Goal: Information Seeking & Learning: Learn about a topic

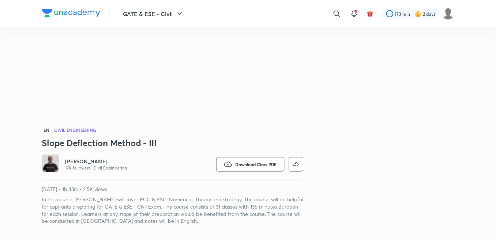
scroll to position [110, 0]
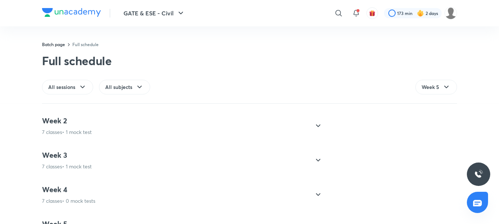
scroll to position [41, 0]
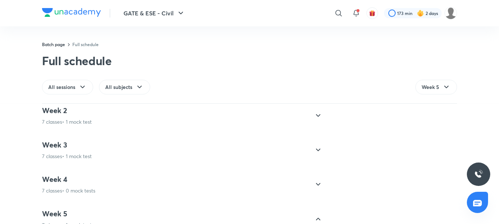
click at [316, 151] on icon at bounding box center [318, 150] width 9 height 9
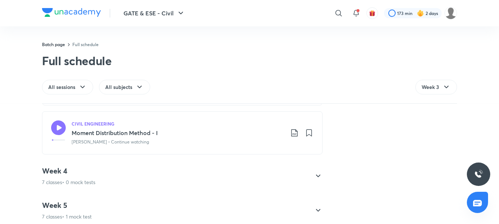
scroll to position [549, 0]
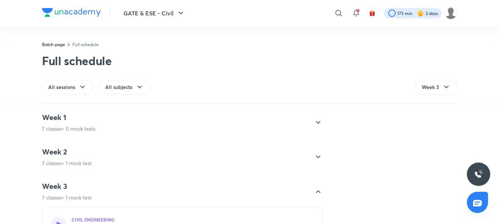
scroll to position [549, 0]
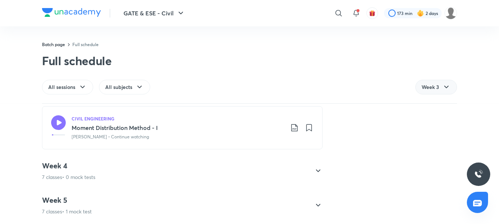
click at [429, 89] on span "Week 3" at bounding box center [431, 86] width 18 height 7
click at [429, 88] on span "Week 3" at bounding box center [431, 86] width 18 height 7
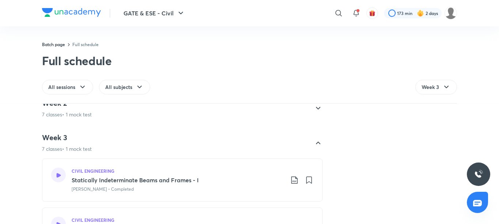
scroll to position [37, 0]
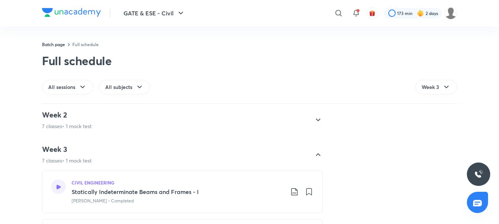
click at [316, 152] on icon at bounding box center [318, 154] width 9 height 9
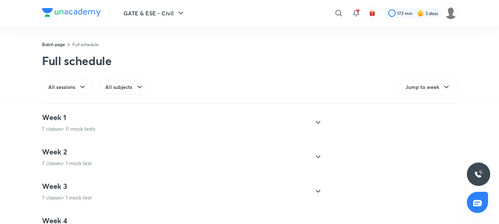
scroll to position [37, 0]
click at [318, 120] on icon at bounding box center [318, 120] width 9 height 9
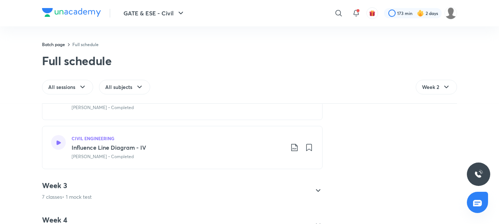
scroll to position [475, 0]
